Goal: Task Accomplishment & Management: Manage account settings

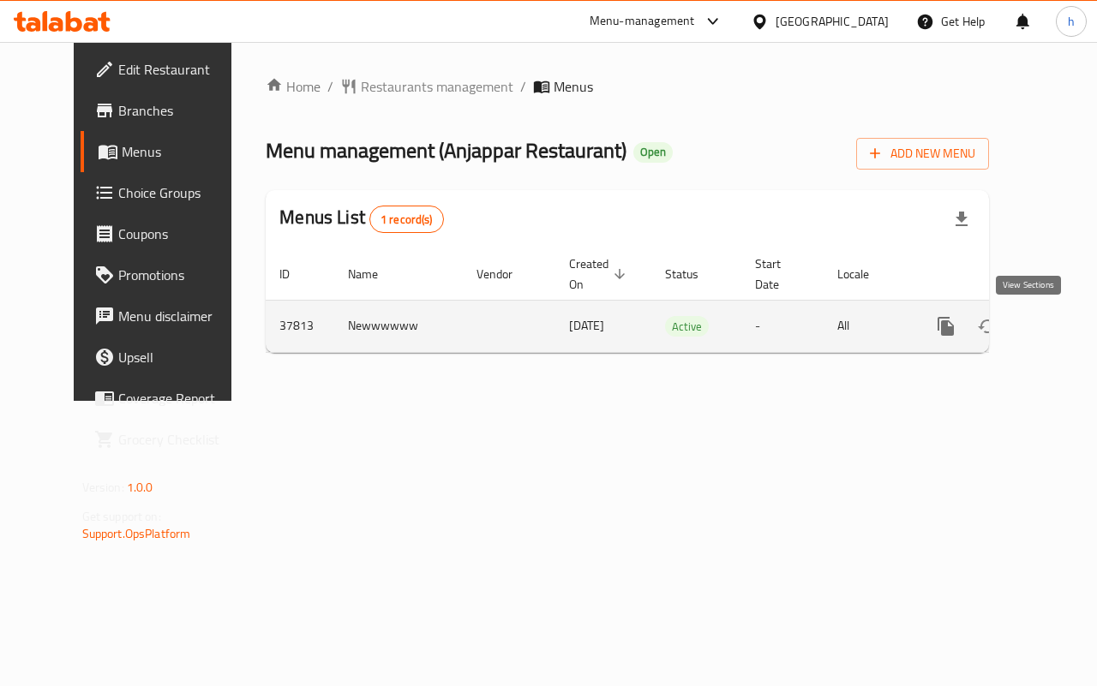
click at [1049, 314] on link "enhanced table" at bounding box center [1069, 326] width 41 height 41
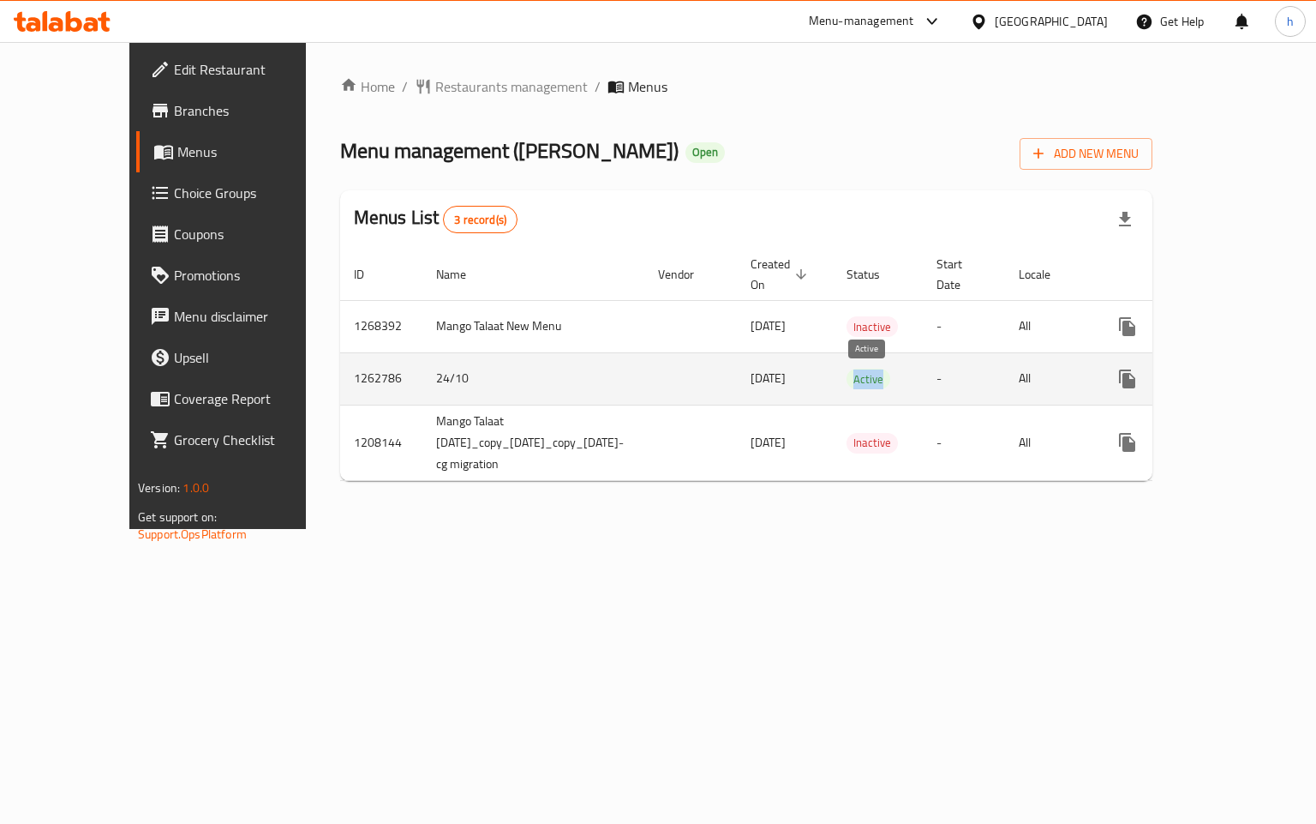
drag, startPoint x: 848, startPoint y: 381, endPoint x: 887, endPoint y: 381, distance: 38.6
click at [887, 381] on span "Active" at bounding box center [869, 379] width 44 height 20
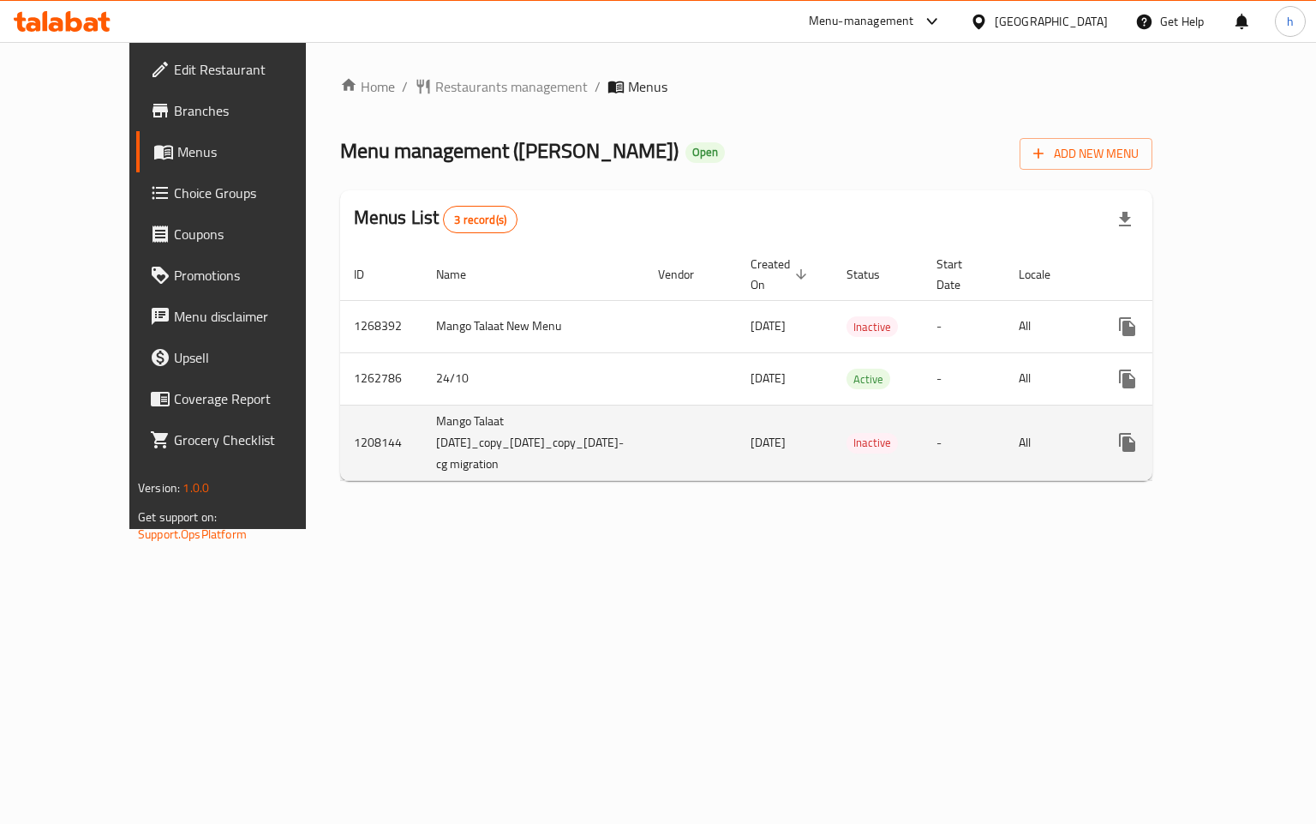
click at [874, 407] on td "Inactive" at bounding box center [878, 442] width 90 height 75
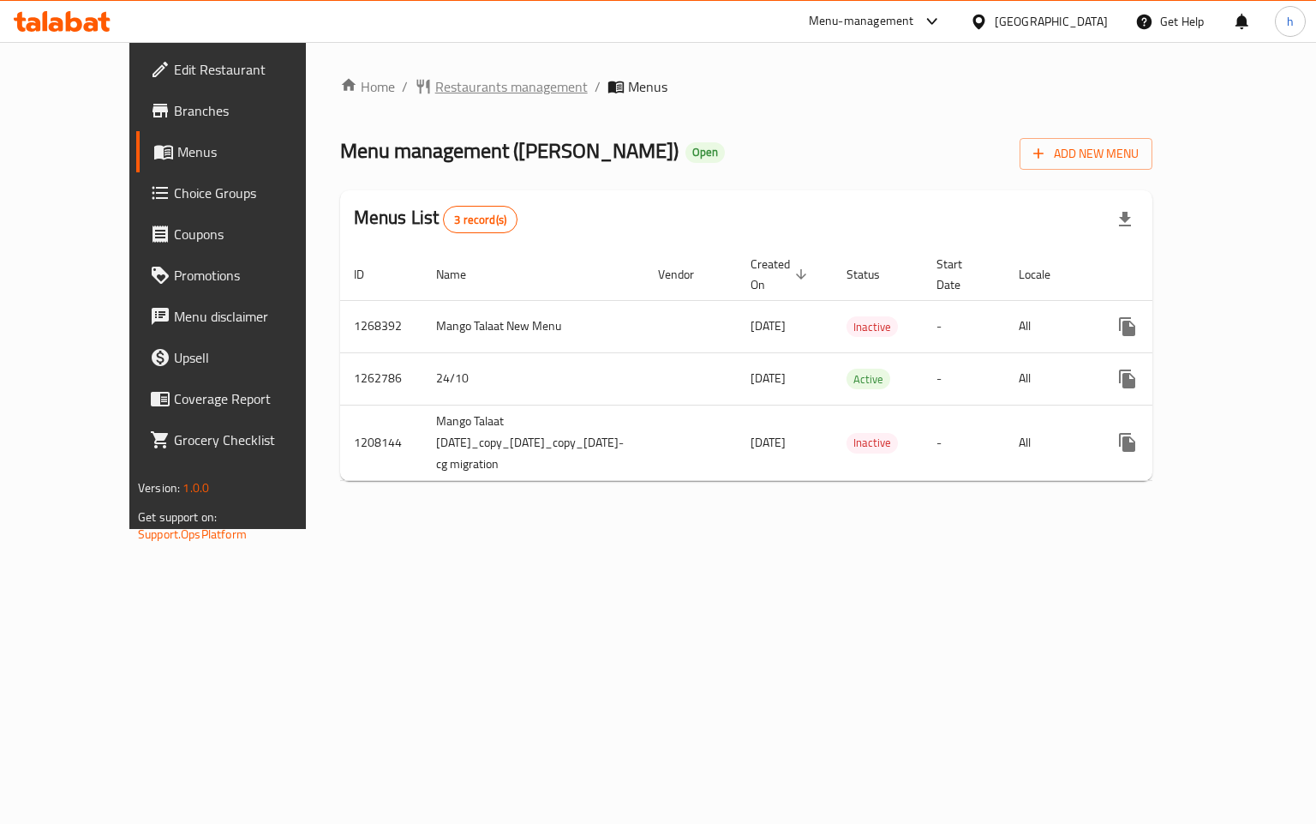
drag, startPoint x: 411, startPoint y: 72, endPoint x: 411, endPoint y: 86, distance: 13.7
click at [411, 77] on div "Home / Restaurants management / Menus Menu management ( Mango Talaat ) Open Add…" at bounding box center [746, 285] width 881 height 487
click at [174, 121] on span "Branches" at bounding box center [255, 110] width 162 height 21
